Goal: Task Accomplishment & Management: Complete application form

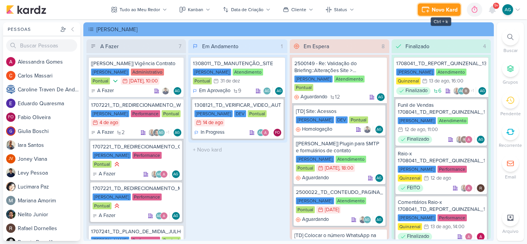
click at [449, 11] on div "Novo Kard" at bounding box center [444, 10] width 26 height 8
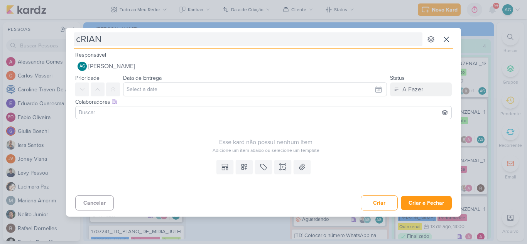
type input "cRIA"
type input "c"
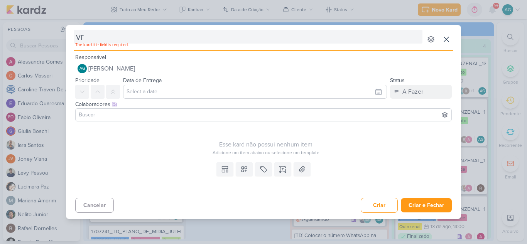
type input "v"
type input "CRIANDO"
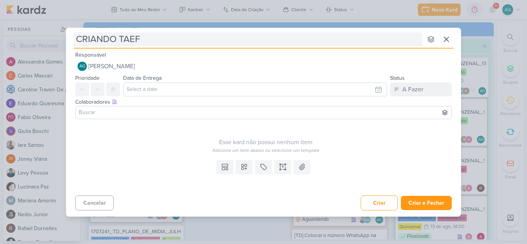
type input "CRIANDO TAEFA"
type input "CRIANDO TA"
type input "CRIANDO TAREFAS"
type input "CRIANDO TAREFAS BETINA"
type input "CRIANDO TAREFAS BETI"
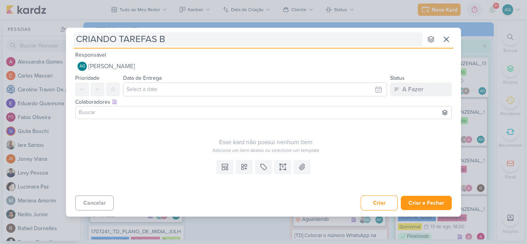
type input "CRIANDO TAREFAS"
type input "CRIANDO TAREFAS CU"
type input "CRIANDO TAREFAS CURY"
type input "CRIANDO TAREFAS CURY |"
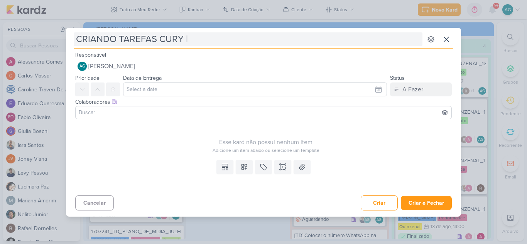
type input "CRIANDO TAREFAS CURY | B"
type input "CRIANDO TAREFAS CURY | BETINA"
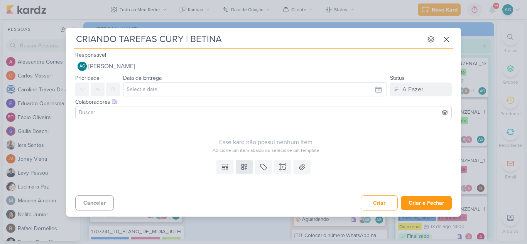
type input "CRIANDO TAREFAS CURY | BETINA"
click at [247, 168] on icon at bounding box center [244, 167] width 8 height 8
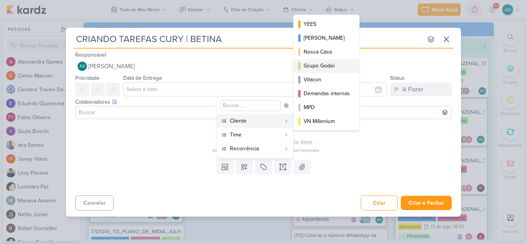
scroll to position [39, 0]
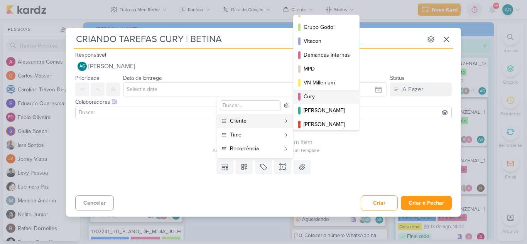
click at [323, 93] on div "Cury" at bounding box center [326, 97] width 46 height 8
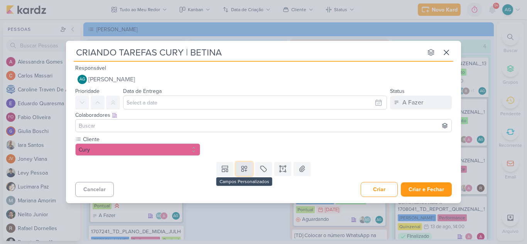
click at [242, 169] on icon at bounding box center [243, 168] width 5 height 5
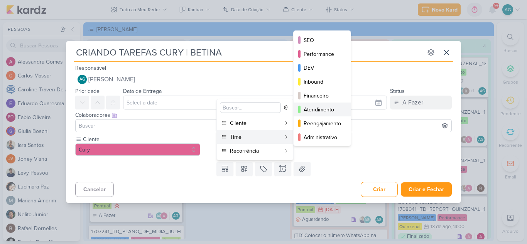
click at [324, 108] on div "Atendimento" at bounding box center [322, 110] width 38 height 8
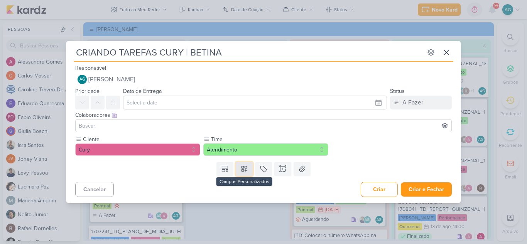
click at [246, 168] on icon at bounding box center [243, 168] width 5 height 5
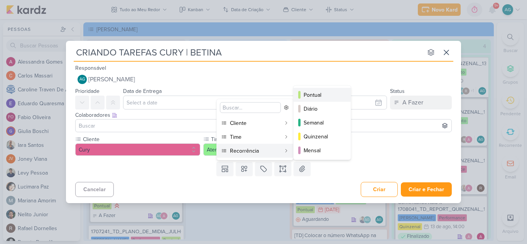
click at [314, 98] on div "Pontual" at bounding box center [322, 95] width 38 height 8
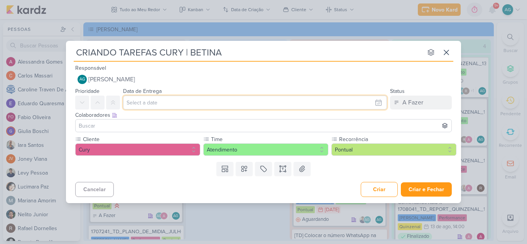
click at [299, 108] on input "text" at bounding box center [255, 103] width 264 height 14
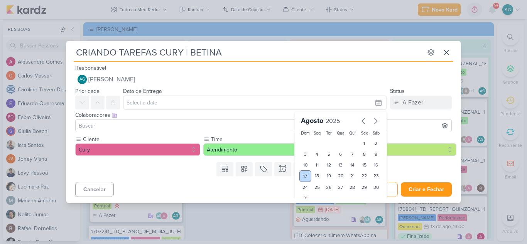
click at [303, 177] on div "17" at bounding box center [305, 176] width 12 height 12
type input "[DATE] 23:59"
click at [197, 189] on div "Cancelar Criar Criar e Fechar Ctrl + Enter" at bounding box center [263, 189] width 395 height 20
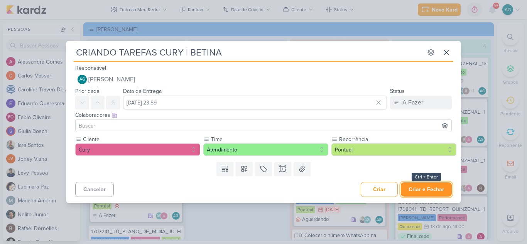
click at [430, 190] on button "Criar e Fechar" at bounding box center [426, 189] width 51 height 14
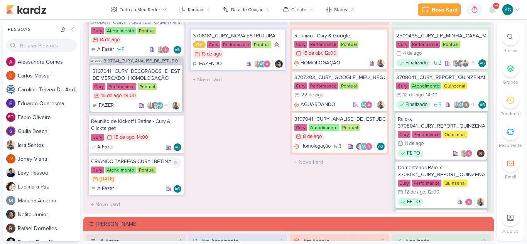
scroll to position [732, 0]
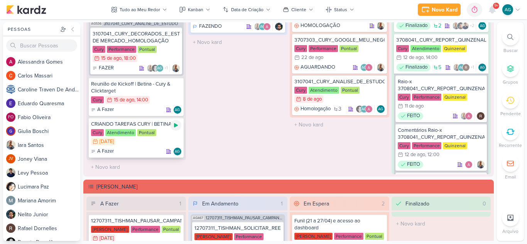
click at [176, 127] on icon at bounding box center [176, 125] width 6 height 6
